Goal: Transaction & Acquisition: Purchase product/service

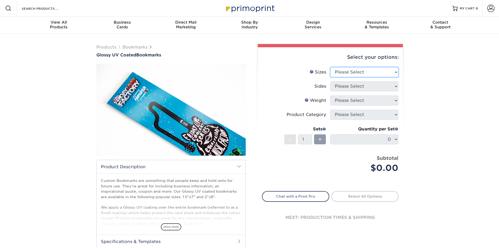
click at [391, 71] on select "Please Select 1.5" x 7" 2" x 8"" at bounding box center [365, 72] width 68 height 10
select select "2.00x8.00"
click at [331, 67] on select "Please Select 1.5" x 7" 2" x 8"" at bounding box center [365, 72] width 68 height 10
click at [388, 87] on select "Please Select Print Both Sides Print Front Only" at bounding box center [365, 86] width 68 height 10
select select "13abbda7-1d64-4f25-8bb2-c179b224825d"
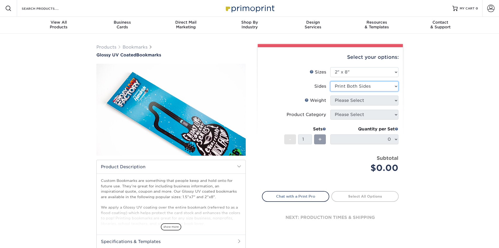
click at [331, 81] on select "Please Select Print Both Sides Print Front Only" at bounding box center [365, 86] width 68 height 10
click at [392, 98] on select "Please Select 16PT 14PT" at bounding box center [365, 100] width 68 height 10
select select "14PT"
click at [331, 95] on select "Please Select 16PT 14PT" at bounding box center [365, 100] width 68 height 10
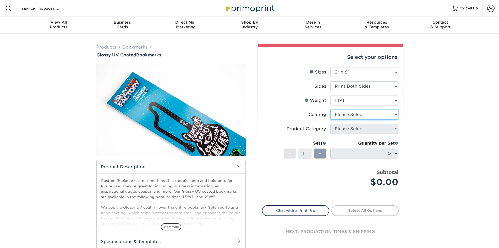
click at [389, 112] on select at bounding box center [365, 115] width 68 height 10
select select "ae367451-b2b8-45df-a344-0f05b6a12993"
click at [331, 110] on select at bounding box center [365, 115] width 68 height 10
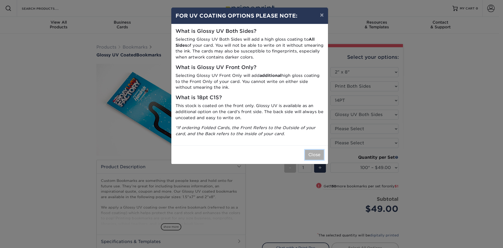
click at [318, 157] on button "Close" at bounding box center [314, 155] width 19 height 10
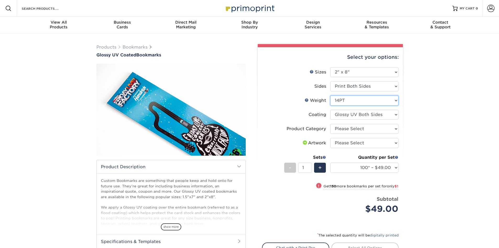
click at [394, 102] on select "Please Select 16PT 14PT" at bounding box center [365, 100] width 68 height 10
click at [394, 128] on select "Please Select Postcards" at bounding box center [365, 129] width 68 height 10
select select "9b7272e0-d6c8-4c3c-8e97-d3a1bcdab858"
click at [331, 124] on select "Please Select Postcards" at bounding box center [365, 129] width 68 height 10
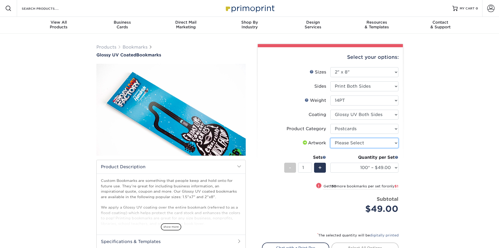
click at [393, 142] on select "Please Select I will upload files I need a design - $50" at bounding box center [365, 143] width 68 height 10
select select "upload"
click at [331, 138] on select "Please Select I will upload files I need a design - $50" at bounding box center [365, 143] width 68 height 10
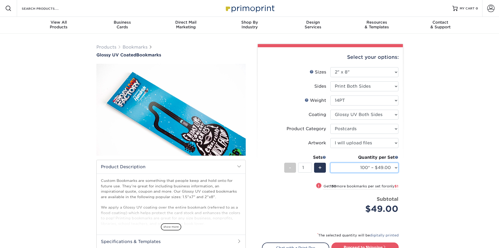
click at [396, 166] on select "100* – $49.00 250* – $50.00 500 – $55.00 1000 – $65.00 2500 – $104.00 5000 – $1…" at bounding box center [365, 168] width 68 height 10
drag, startPoint x: 456, startPoint y: 90, endPoint x: 452, endPoint y: 88, distance: 5.2
click at [456, 90] on div "Products Bookmarks Glossy UV Coated Bookmarks" at bounding box center [249, 169] width 499 height 270
click at [397, 157] on span at bounding box center [397, 157] width 4 height 4
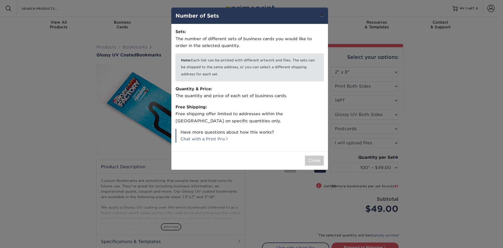
click at [325, 14] on button "×" at bounding box center [322, 15] width 12 height 15
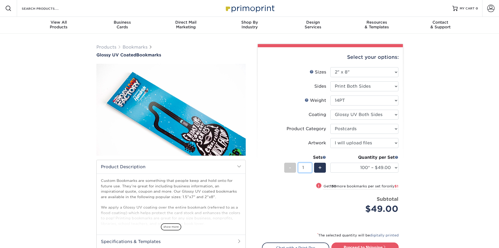
click at [310, 169] on input "1" at bounding box center [305, 168] width 14 height 10
click at [393, 168] on select "100* – $49.00 250* – $50.00 500 – $55.00 1000 – $65.00 2500 – $104.00 5000 – $1…" at bounding box center [365, 168] width 68 height 10
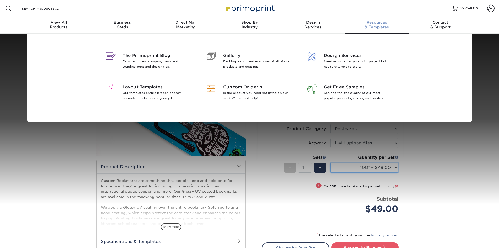
select select "250* – $50.00"
click at [331, 163] on select "100* – $49.00 250* – $50.00 500 – $55.00 1000 – $65.00 2500 – $104.00 5000 – $1…" at bounding box center [365, 168] width 68 height 10
